Goal: Find specific page/section: Find specific page/section

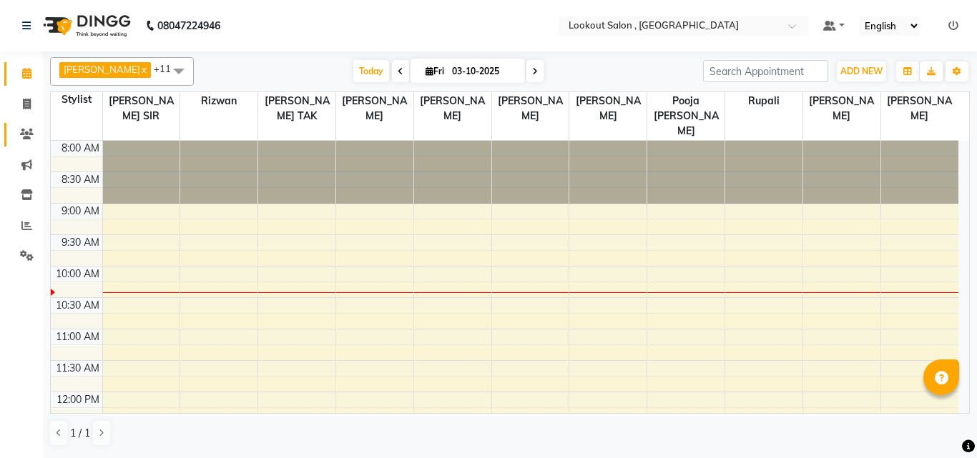
click at [33, 131] on icon at bounding box center [27, 134] width 14 height 11
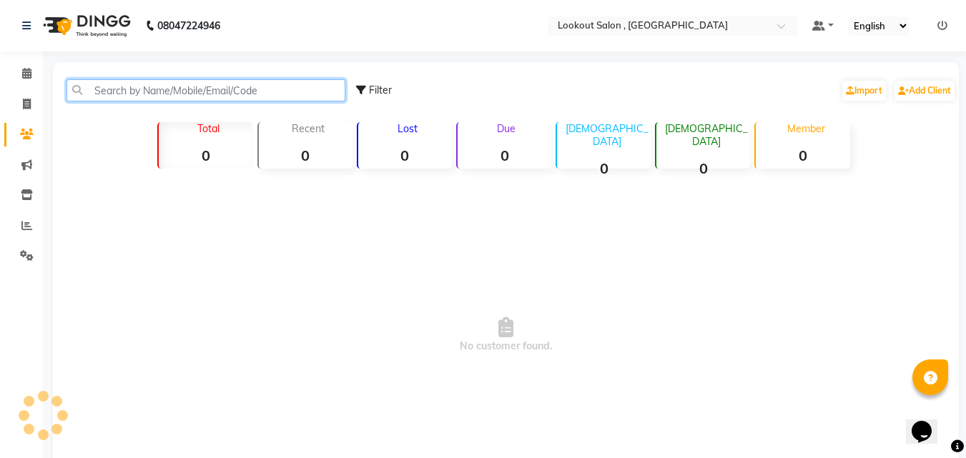
click at [104, 99] on input "text" at bounding box center [205, 90] width 279 height 22
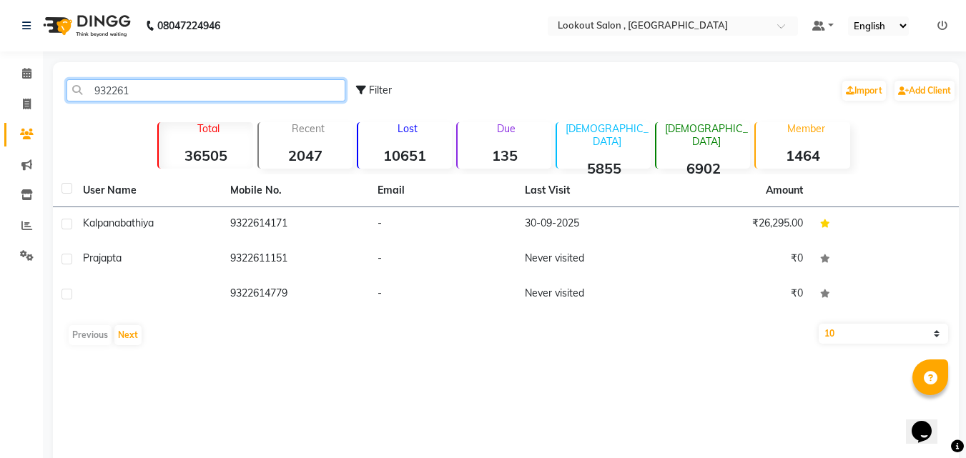
type input "932261"
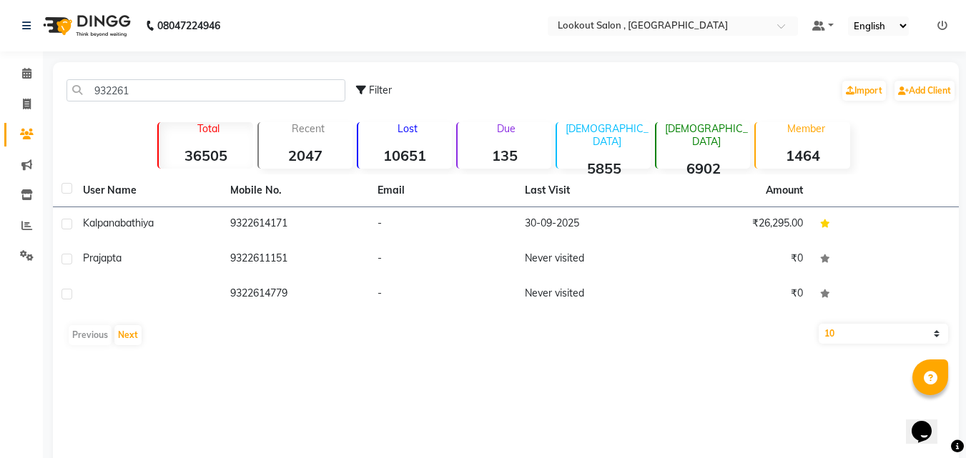
click at [429, 188] on th "Email" at bounding box center [442, 190] width 147 height 33
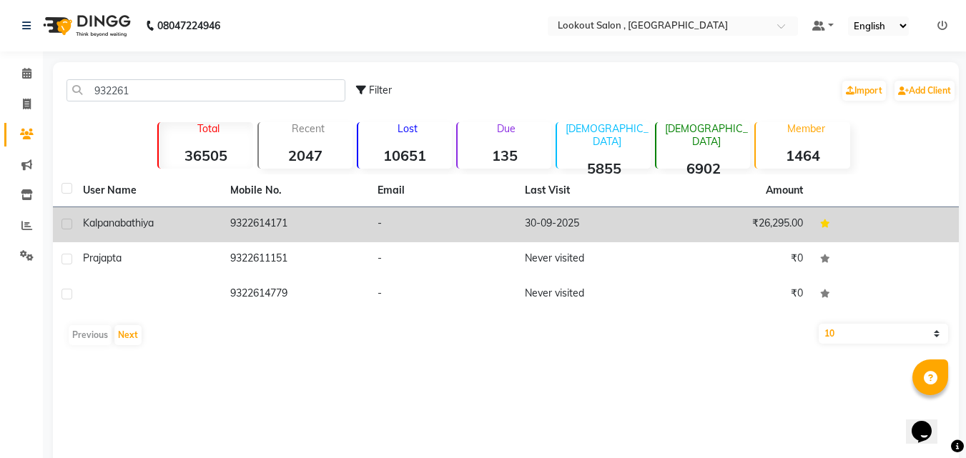
click at [432, 212] on td "-" at bounding box center [442, 224] width 147 height 35
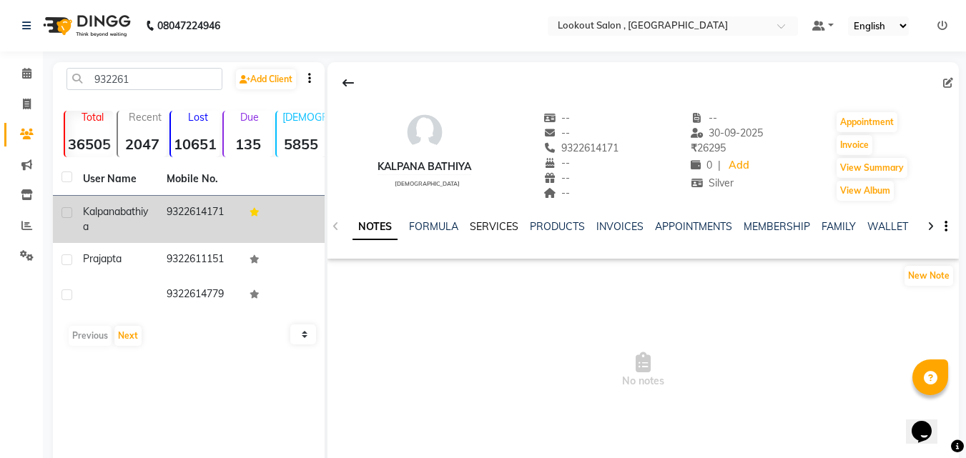
click at [490, 229] on link "SERVICES" at bounding box center [494, 226] width 49 height 13
